Goal: Complete application form: Complete application form

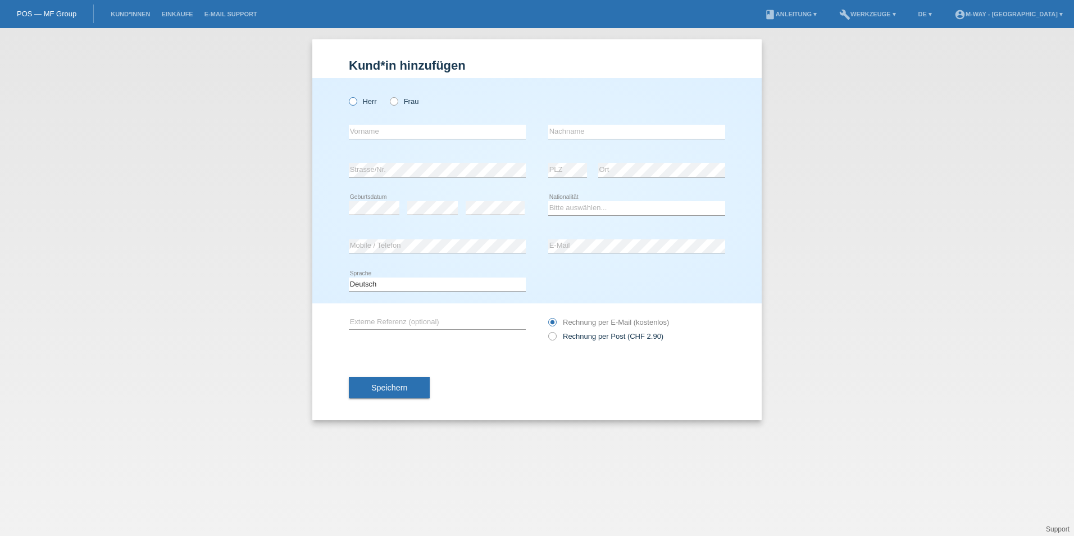
click at [347, 95] on icon at bounding box center [347, 95] width 0 height 0
click at [350, 98] on input "Herr" at bounding box center [352, 100] width 7 height 7
radio input "true"
click at [495, 134] on input "text" at bounding box center [437, 132] width 177 height 14
type input "[PERSON_NAME]"
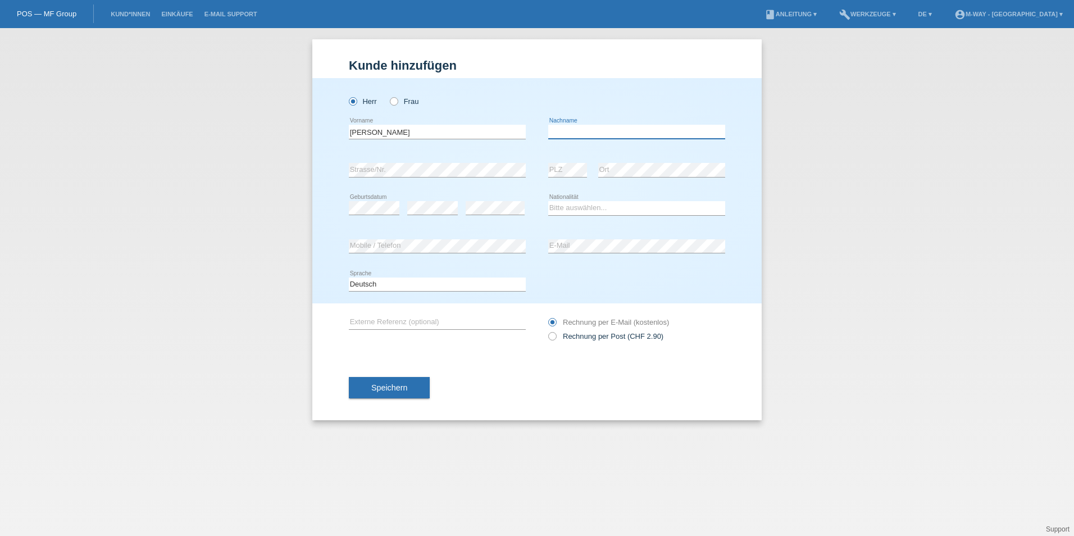
click at [628, 128] on input "text" at bounding box center [636, 132] width 177 height 14
click at [551, 133] on input "ézdemir" at bounding box center [636, 132] width 177 height 14
click at [553, 133] on input "ézdemir" at bounding box center [636, 132] width 177 height 14
type input "Özdemir"
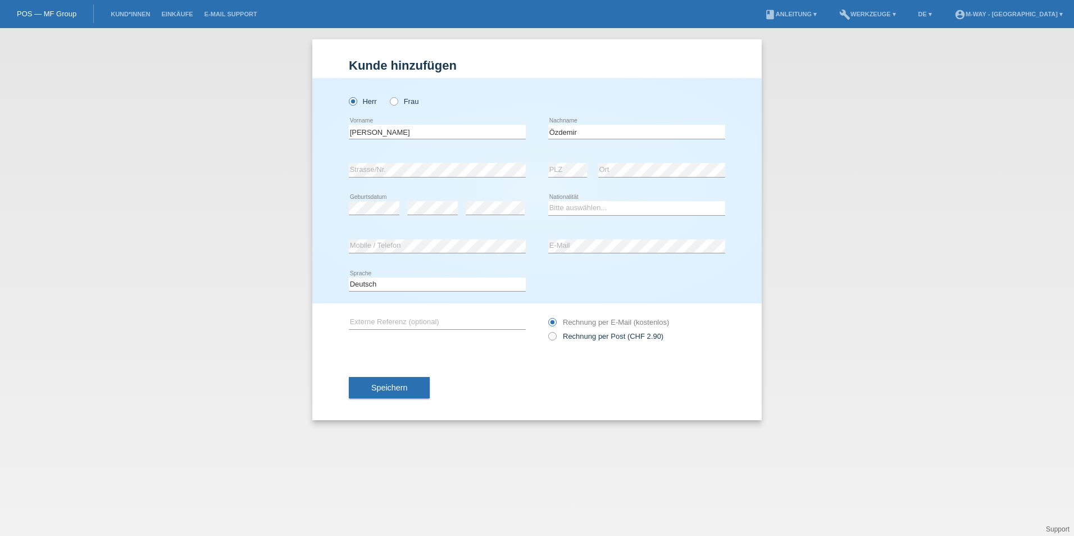
click at [455, 159] on div "error Strasse/Nr." at bounding box center [437, 170] width 177 height 38
click at [558, 205] on select "Bitte auswählen... Schweiz Deutschland Liechtenstein Österreich ------------ Af…" at bounding box center [636, 207] width 177 height 13
select select "TR"
click at [548, 201] on select "Bitte auswählen... Schweiz Deutschland Liechtenstein Österreich ------------ Af…" at bounding box center [636, 207] width 177 height 13
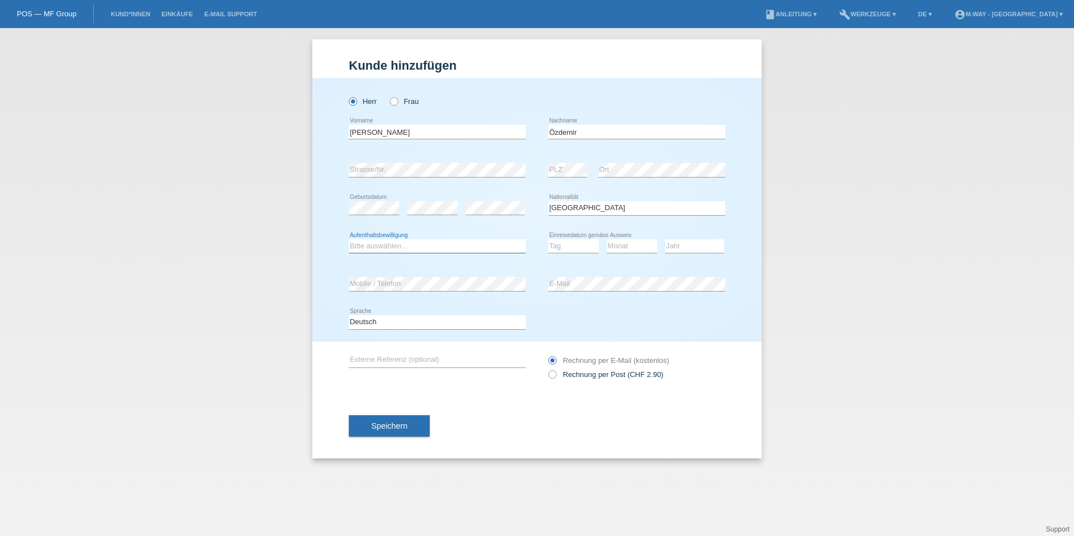
click at [440, 239] on select "Bitte auswählen... C B B - Flüchtlingsstatus Andere" at bounding box center [437, 245] width 177 height 13
select select "BF"
click at [349, 239] on select "Bitte auswählen... C B B - Flüchtlingsstatus Andere" at bounding box center [437, 245] width 177 height 13
click at [573, 244] on select "Tag 01 02 03 04 05 06 07 08 09 10 11" at bounding box center [573, 245] width 51 height 13
select select "13"
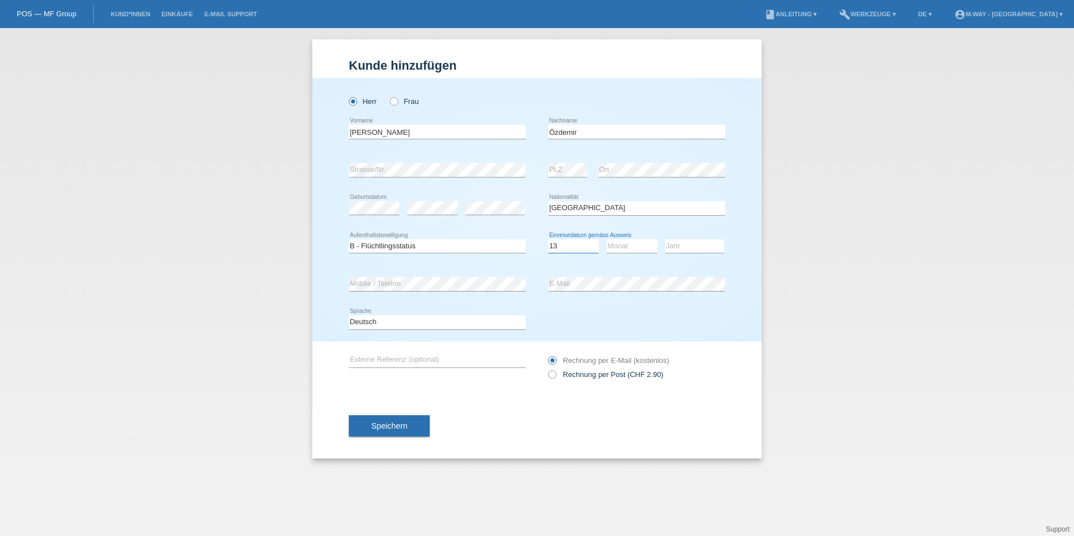
click at [548, 239] on select "Tag 01 02 03 04 05 06 07 08 09 10 11" at bounding box center [573, 245] width 51 height 13
click at [635, 248] on select "Monat 01 02 03 04 05 06 07 08 09 10 11" at bounding box center [631, 245] width 51 height 13
select select "04"
click at [606, 239] on select "Monat 01 02 03 04 05 06 07 08 09 10 11" at bounding box center [631, 245] width 51 height 13
click at [682, 244] on select "Jahr 2025 2024 2023 2022 2021 2020 2019 2018 2017 2016 2015 2014 2013 2012 2011…" at bounding box center [694, 245] width 59 height 13
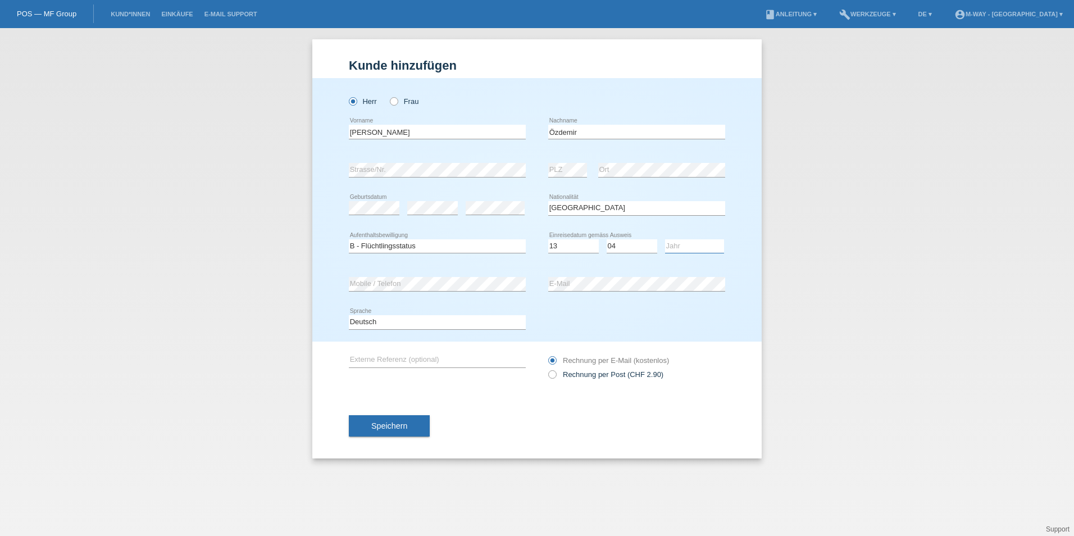
select select "2023"
click at [665, 239] on select "Jahr 2025 2024 2023 2022 2021 2020 2019 2018 2017 2016 2015 2014 2013 2012 2011…" at bounding box center [694, 245] width 59 height 13
click at [404, 190] on div "error Geburtsdatum error error" at bounding box center [437, 208] width 177 height 38
click at [604, 302] on div "error E-Mail" at bounding box center [636, 284] width 177 height 38
click at [401, 423] on span "Speichern" at bounding box center [389, 425] width 36 height 9
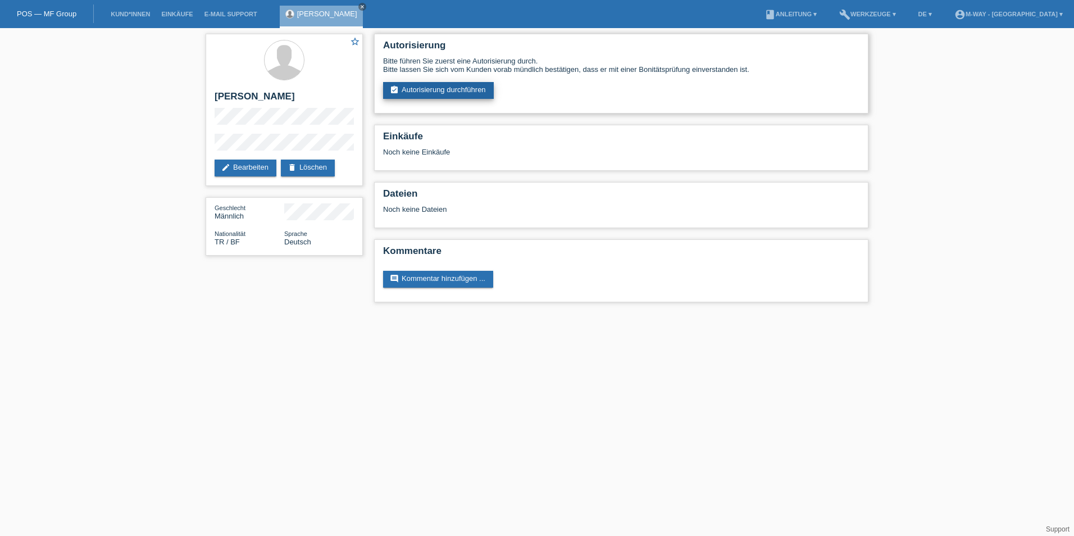
click at [490, 83] on link "assignment_turned_in Autorisierung durchführen" at bounding box center [438, 90] width 111 height 17
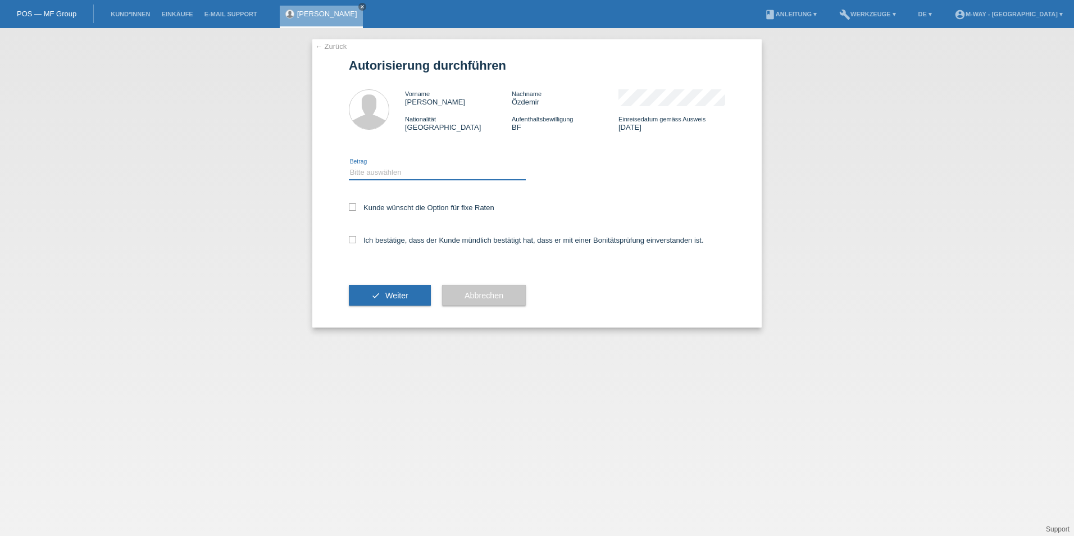
click at [411, 176] on select "Bitte auswählen CHF 1.00 - CHF 499.00 CHF 500.00 - CHF 1'999.00 CHF 2'000.00 - …" at bounding box center [437, 172] width 177 height 13
select select "3"
click at [349, 166] on select "Bitte auswählen CHF 1.00 - CHF 499.00 CHF 500.00 - CHF 1'999.00 CHF 2'000.00 - …" at bounding box center [437, 172] width 177 height 13
click at [348, 209] on div "← Zurück Autorisierung durchführen Vorname Murat Nachname Özdemir Nationalität …" at bounding box center [536, 183] width 449 height 288
click at [349, 205] on icon at bounding box center [352, 206] width 7 height 7
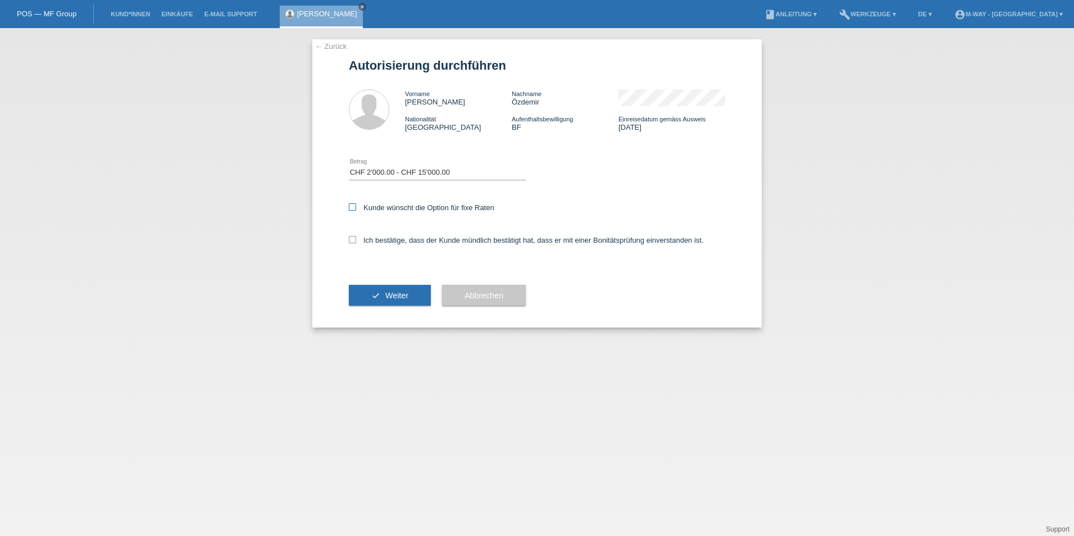
click at [349, 205] on input "Kunde wünscht die Option für fixe Raten" at bounding box center [352, 206] width 7 height 7
checkbox input "true"
click at [350, 238] on icon at bounding box center [352, 239] width 7 height 7
click at [350, 238] on input "Ich bestätige, dass der Kunde mündlich bestätigt hat, dass er mit einer Bonität…" at bounding box center [352, 239] width 7 height 7
checkbox input "true"
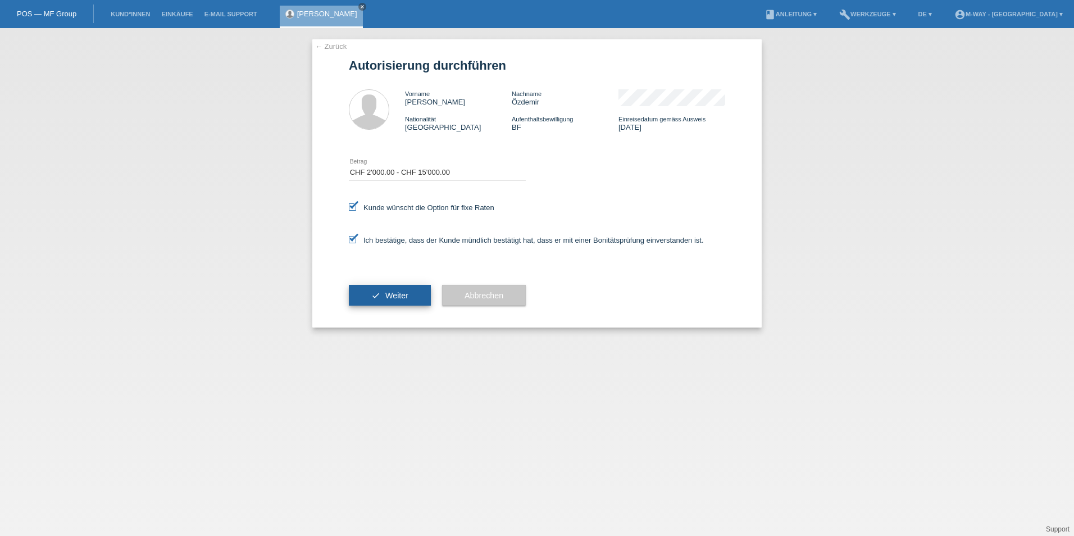
click at [380, 293] on icon "check" at bounding box center [375, 295] width 9 height 9
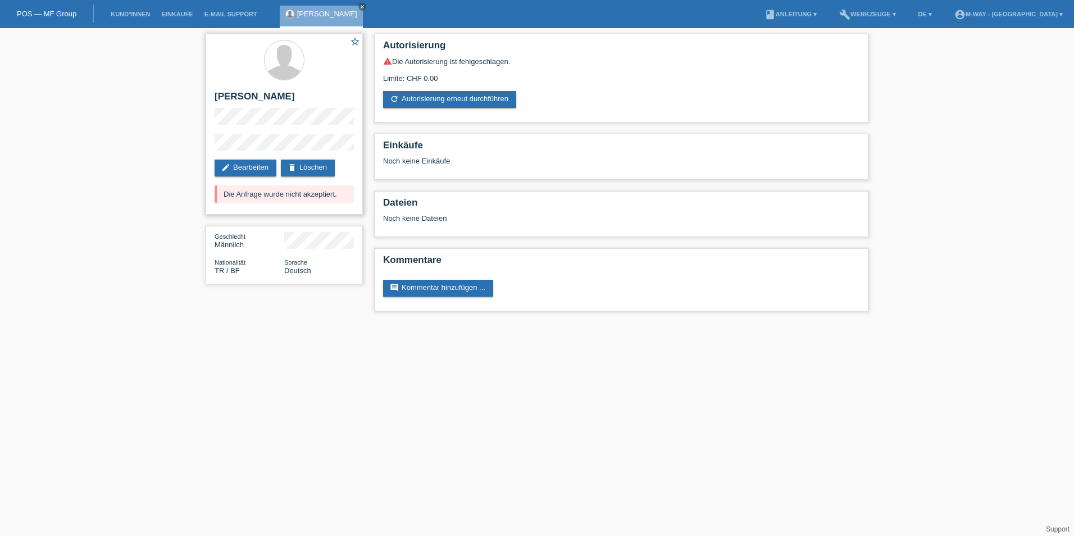
click at [346, 195] on div "Die Anfrage wurde nicht akzeptiert." at bounding box center [283, 193] width 139 height 17
click at [342, 209] on div "star_border [PERSON_NAME] edit Bearbeiten delete Löschen Die Anfrage wurde nich…" at bounding box center [284, 124] width 157 height 181
click at [342, 205] on div "star_border [PERSON_NAME] edit Bearbeiten delete Löschen Die Anfrage wurde nich…" at bounding box center [284, 124] width 157 height 181
